Goal: Information Seeking & Learning: Check status

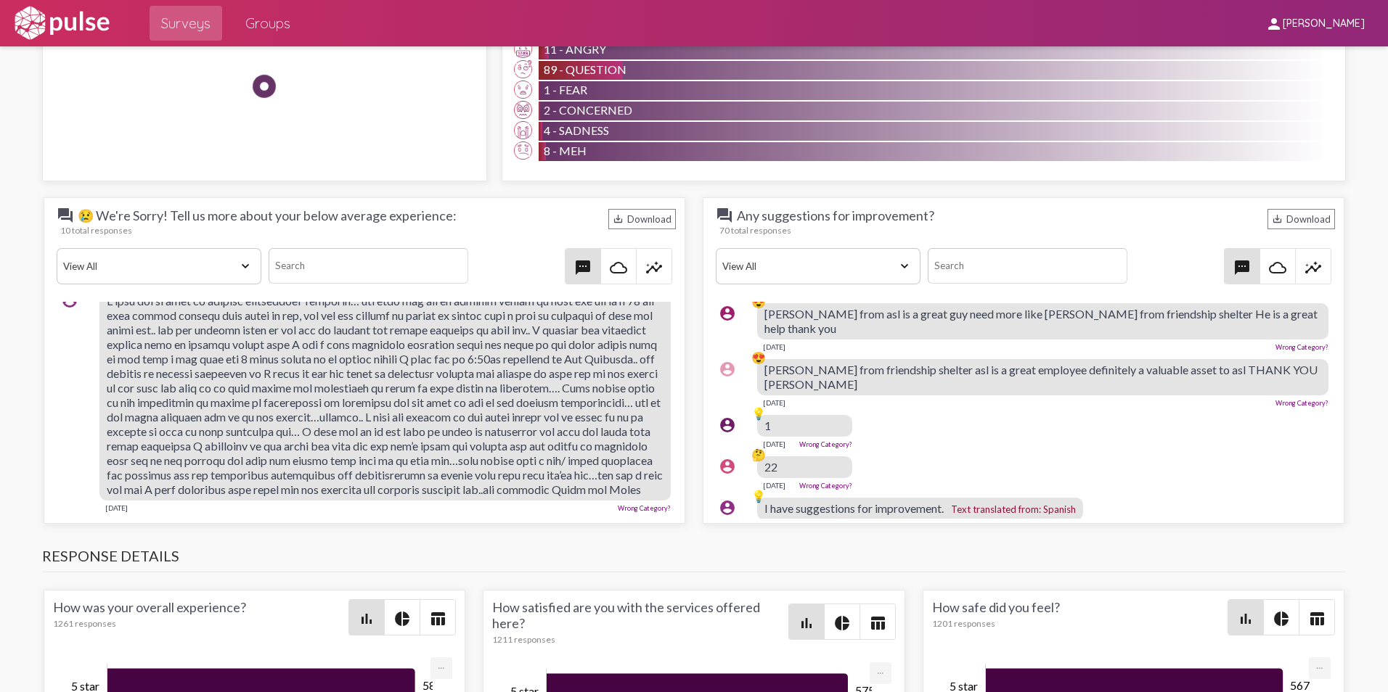
scroll to position [1494, 0]
click at [651, 253] on span "insights" at bounding box center [653, 265] width 35 height 35
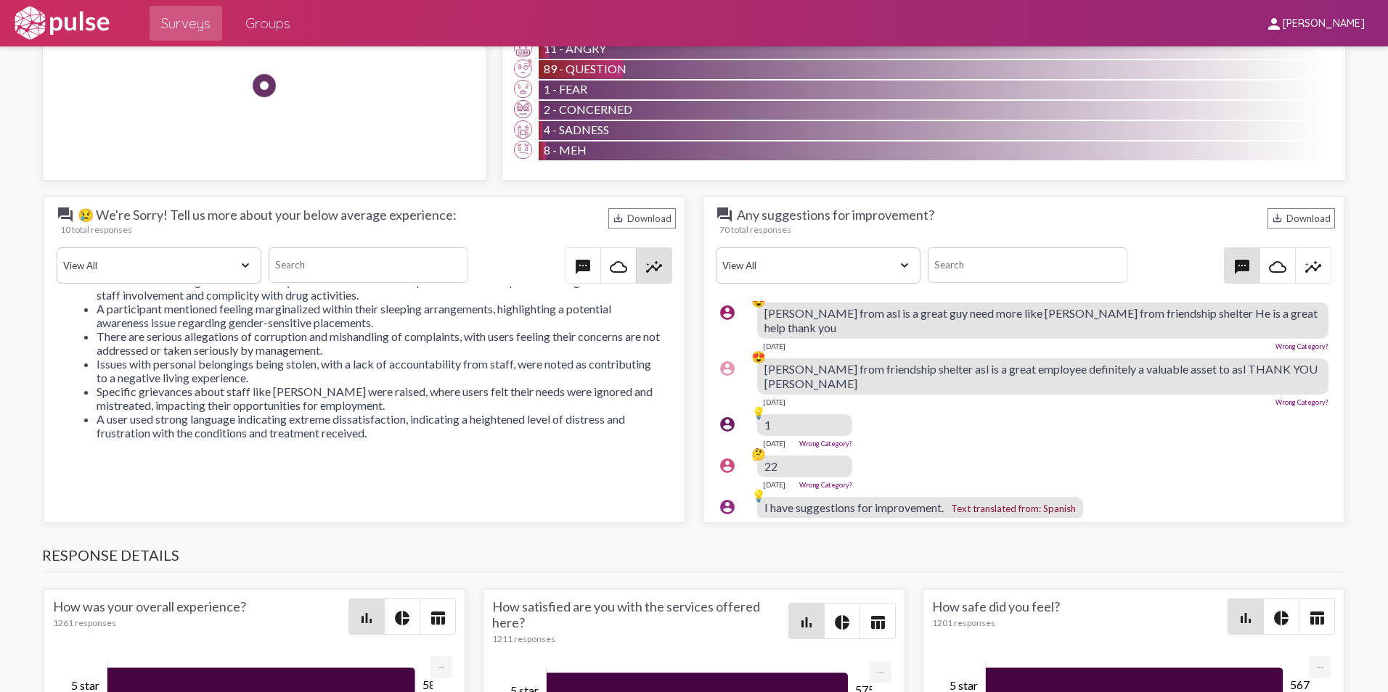
scroll to position [104, 0]
click at [577, 267] on mat-icon "textsms" at bounding box center [582, 266] width 17 height 17
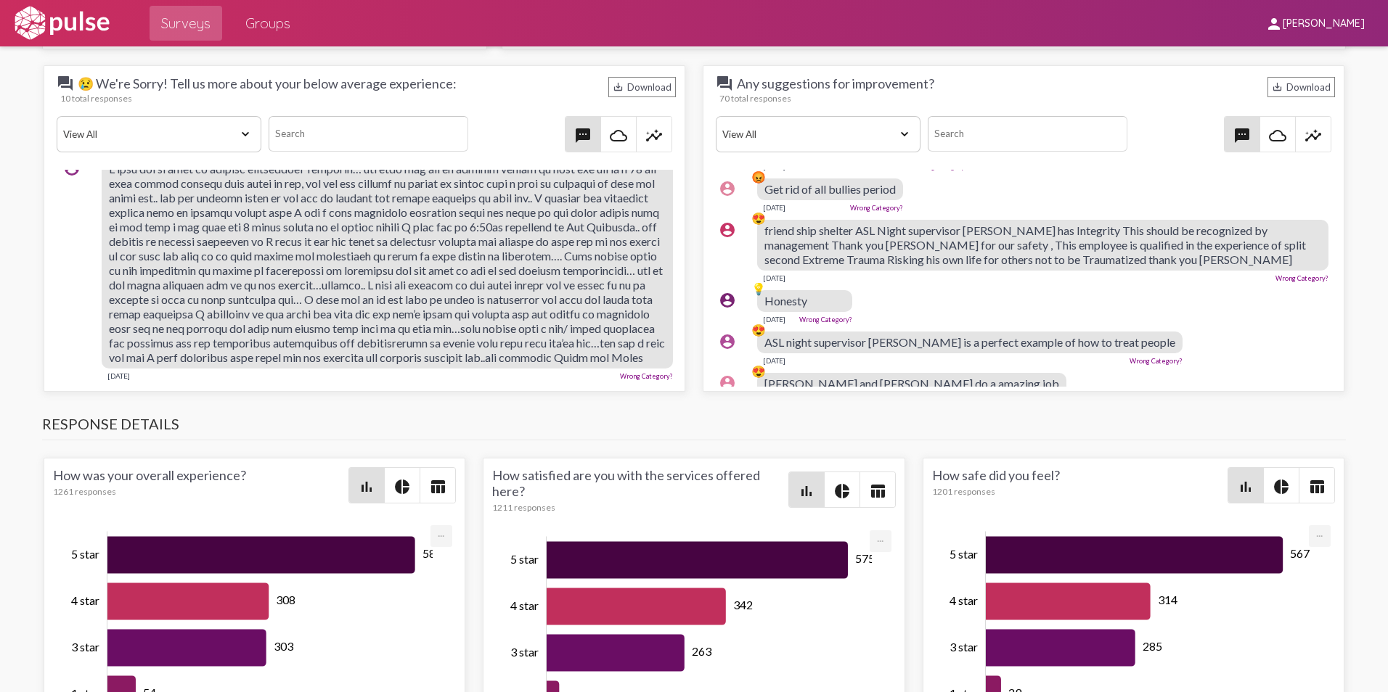
scroll to position [4163, 4]
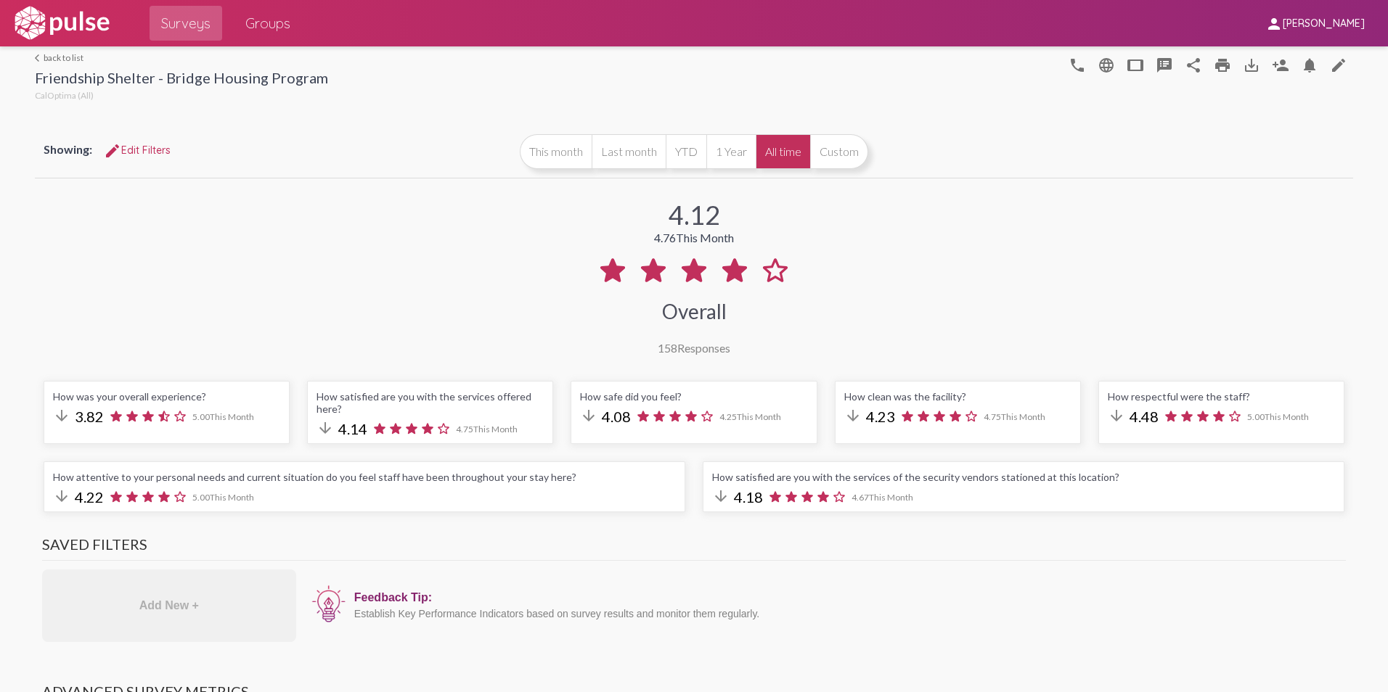
scroll to position [2674, 0]
